Goal: Information Seeking & Learning: Learn about a topic

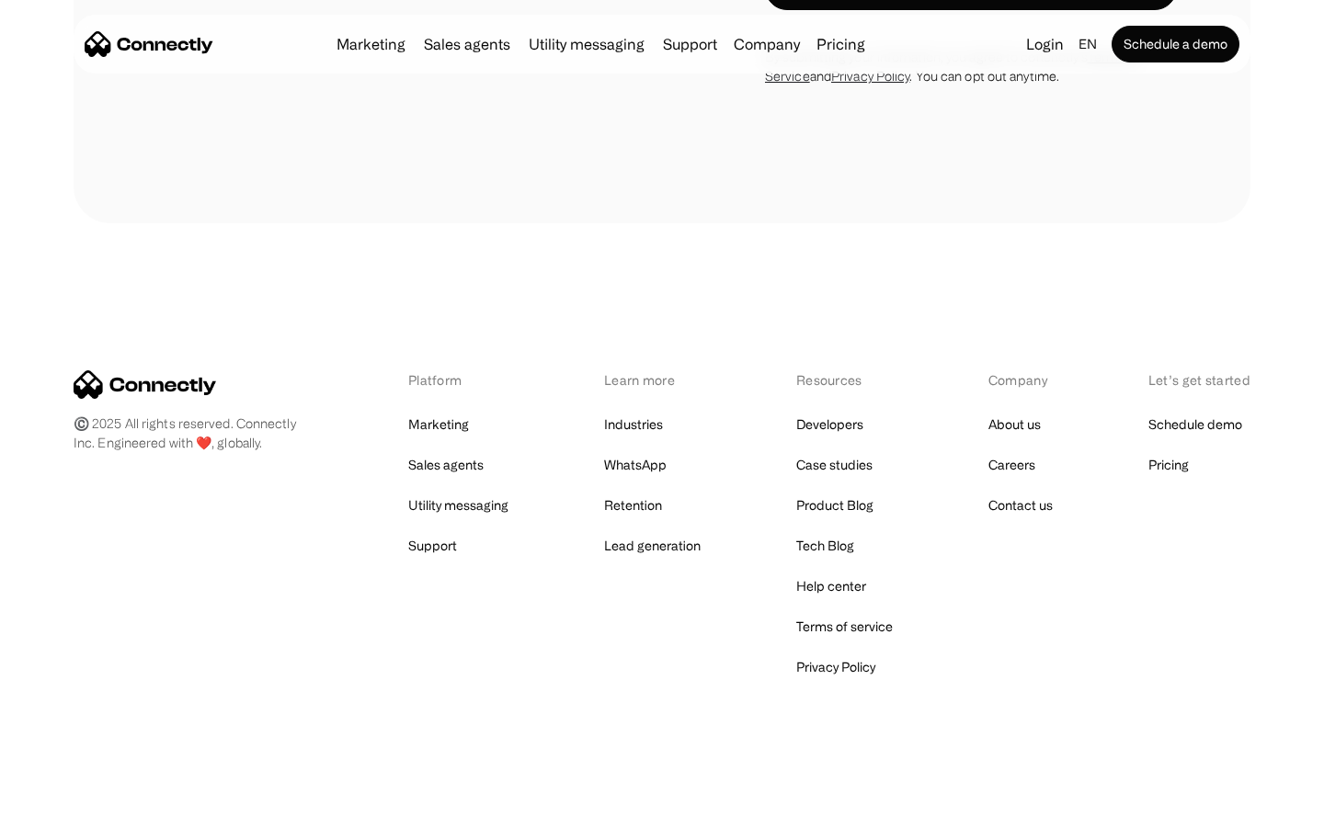
scroll to position [3535, 0]
